Goal: Find specific page/section: Find specific page/section

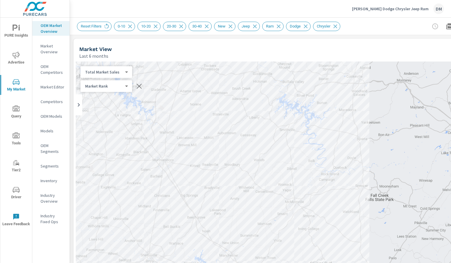
scroll to position [9, 0]
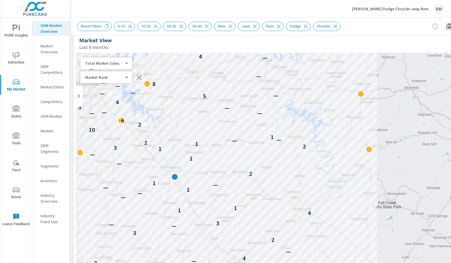
drag, startPoint x: 219, startPoint y: 85, endPoint x: 227, endPoint y: 101, distance: 18.4
click at [227, 101] on div "— — 4 — — 3 3 — 4 — 2 3 — — 3 — 4 1 1 3 — — 1 — — 1 — 2 — 4 1 — 1 3 2 1 2 — — 1…" at bounding box center [287, 172] width 422 height 238
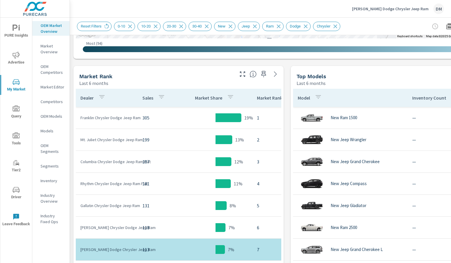
scroll to position [286, 0]
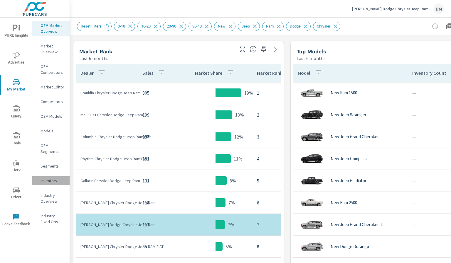
click at [53, 180] on p "Inventory" at bounding box center [52, 181] width 24 height 6
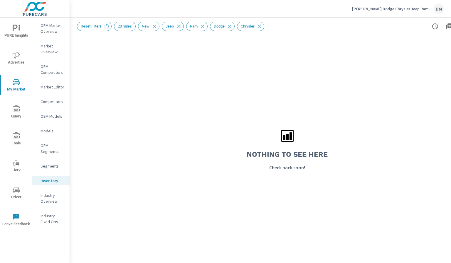
click at [46, 181] on p "Inventory" at bounding box center [52, 181] width 24 height 6
click at [47, 182] on p "Inventory" at bounding box center [52, 181] width 24 height 6
click at [106, 23] on icon at bounding box center [106, 26] width 6 height 6
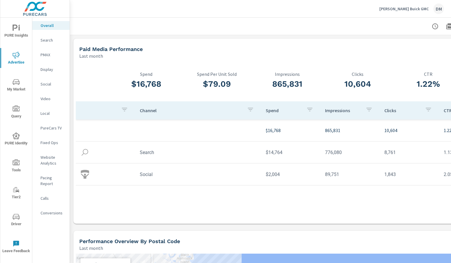
scroll to position [187, 0]
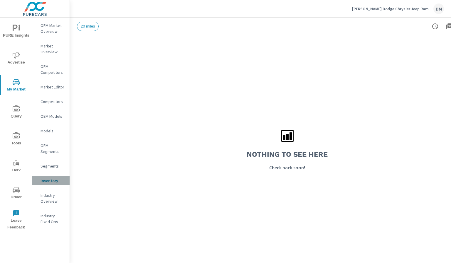
click at [47, 178] on p "Inventory" at bounding box center [52, 181] width 24 height 6
